Goal: Information Seeking & Learning: Learn about a topic

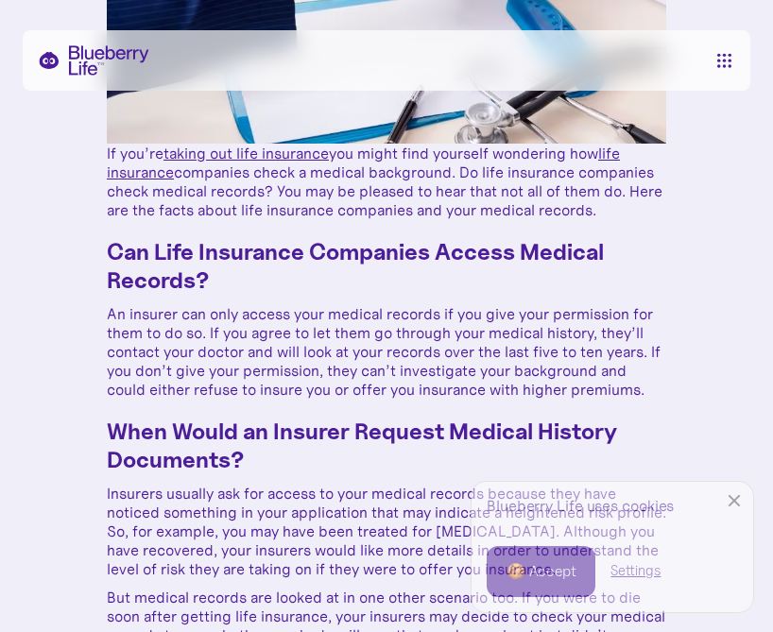
scroll to position [472, 0]
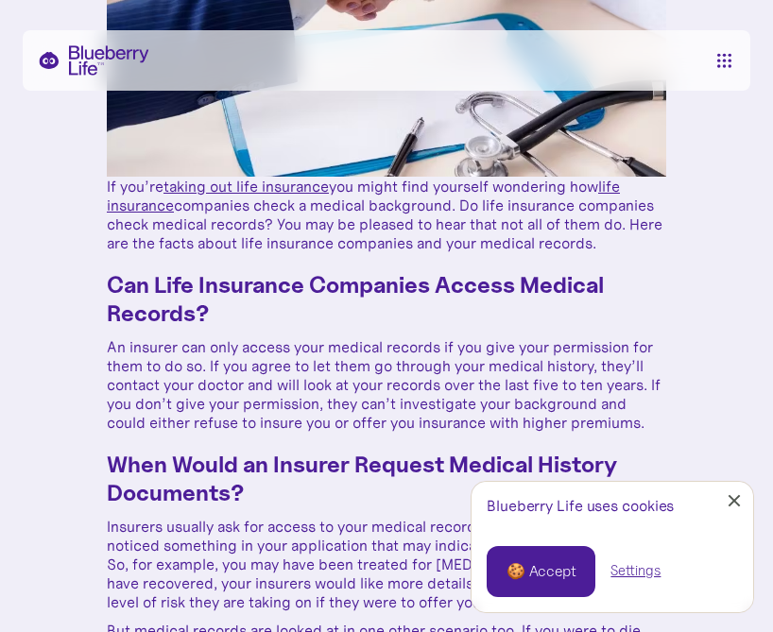
click at [727, 502] on link "Close Cookie Popup" at bounding box center [734, 501] width 38 height 38
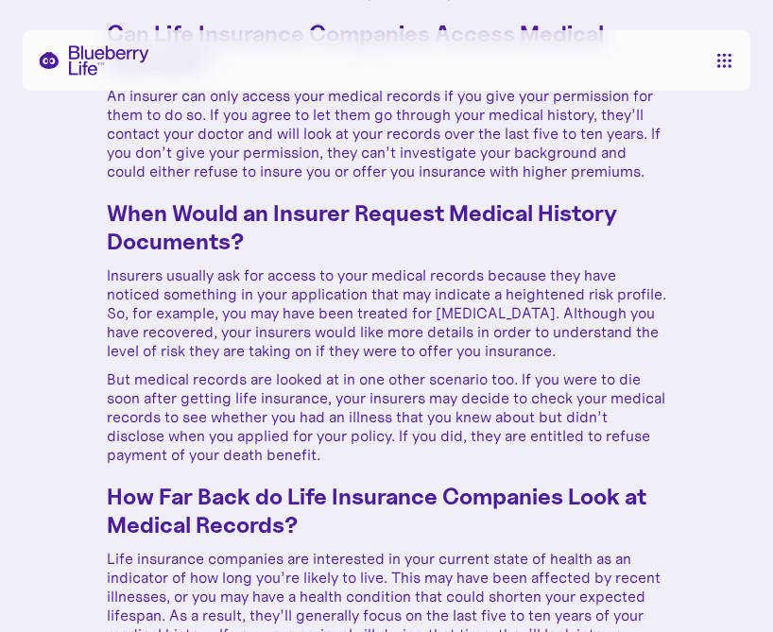
scroll to position [756, 0]
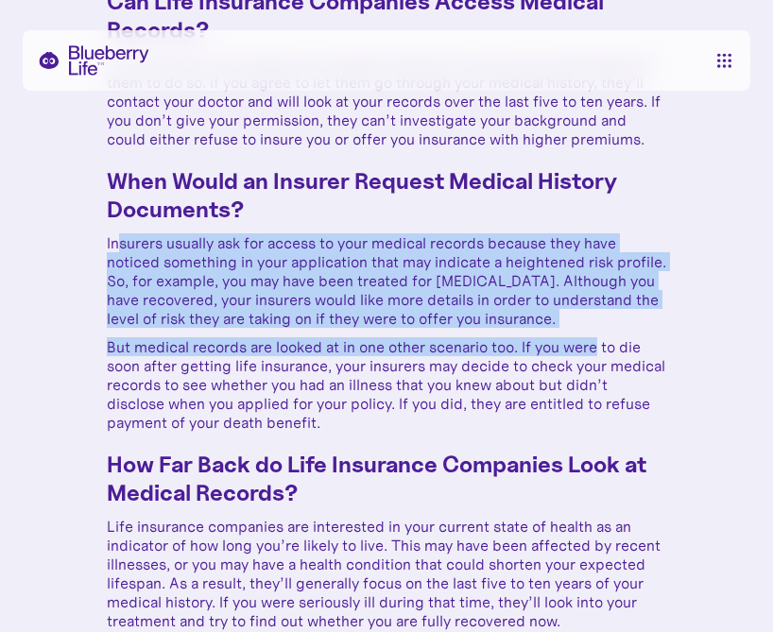
drag, startPoint x: 115, startPoint y: 244, endPoint x: 600, endPoint y: 330, distance: 492.3
click at [580, 315] on p "Insurers usually ask for access to your medical records because they have notic…" at bounding box center [386, 280] width 559 height 94
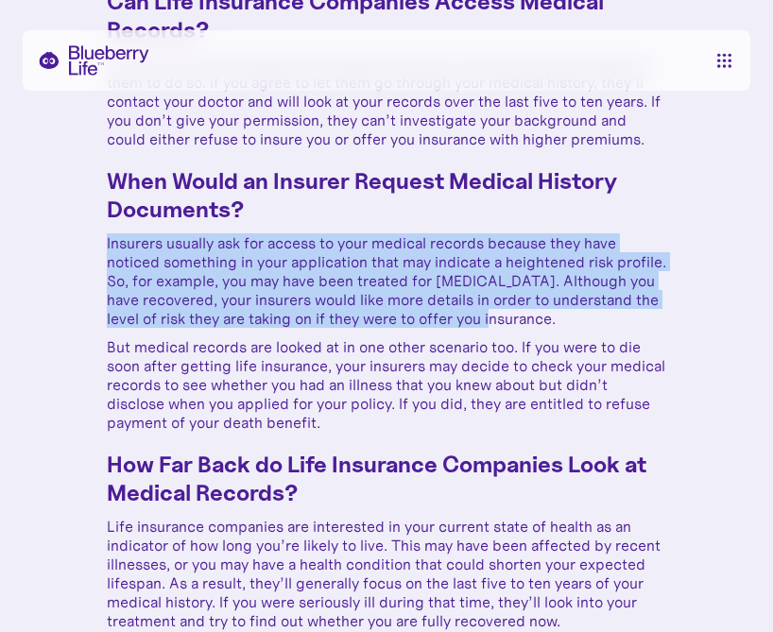
drag, startPoint x: 556, startPoint y: 314, endPoint x: 72, endPoint y: 234, distance: 490.2
click at [149, 257] on p "Insurers usually ask for access to your medical records because they have notic…" at bounding box center [386, 280] width 559 height 94
drag, startPoint x: 596, startPoint y: 320, endPoint x: 76, endPoint y: 245, distance: 526.1
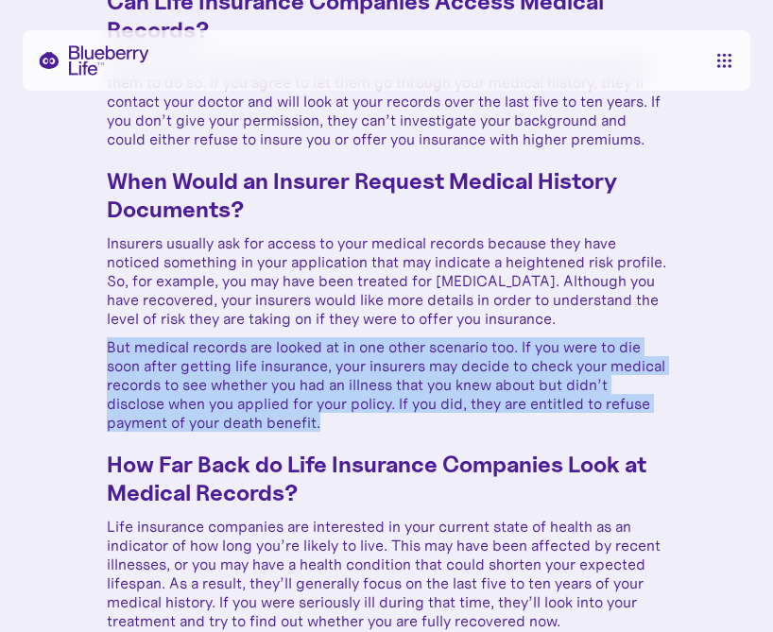
drag, startPoint x: 96, startPoint y: 348, endPoint x: 405, endPoint y: 429, distance: 319.5
click at [405, 429] on p "But medical records are looked at in one other scenario too. If you were to die…" at bounding box center [386, 384] width 559 height 94
drag, startPoint x: 405, startPoint y: 428, endPoint x: 32, endPoint y: 350, distance: 381.4
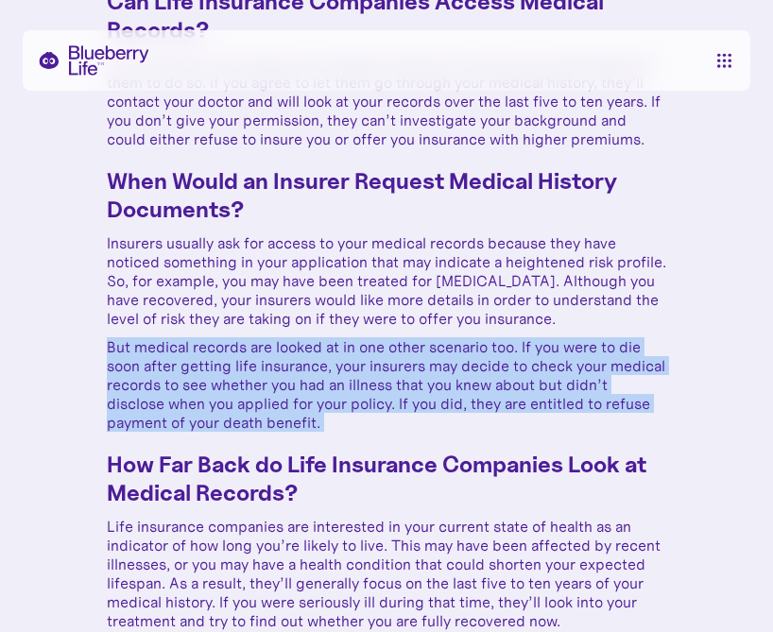
drag, startPoint x: 436, startPoint y: 425, endPoint x: 45, endPoint y: 351, distance: 397.3
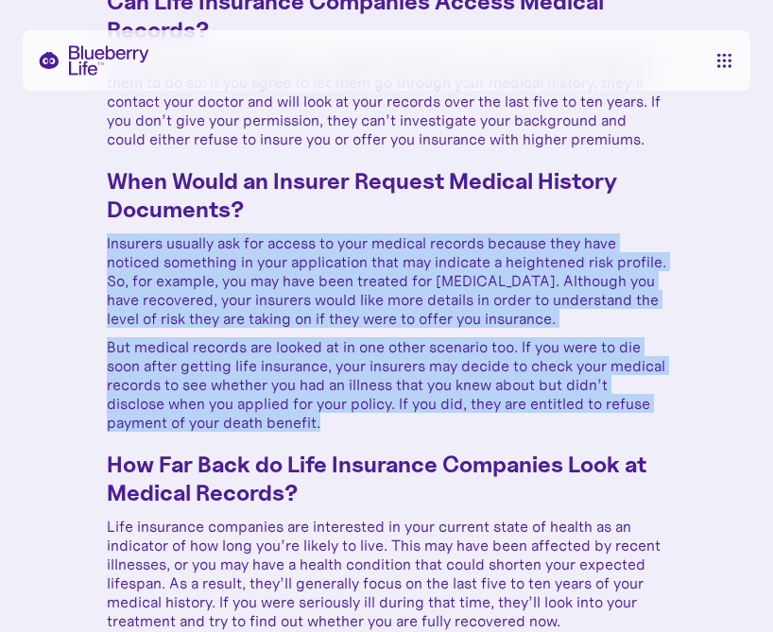
drag, startPoint x: 411, startPoint y: 421, endPoint x: 102, endPoint y: 244, distance: 356.4
